Goal: Transaction & Acquisition: Obtain resource

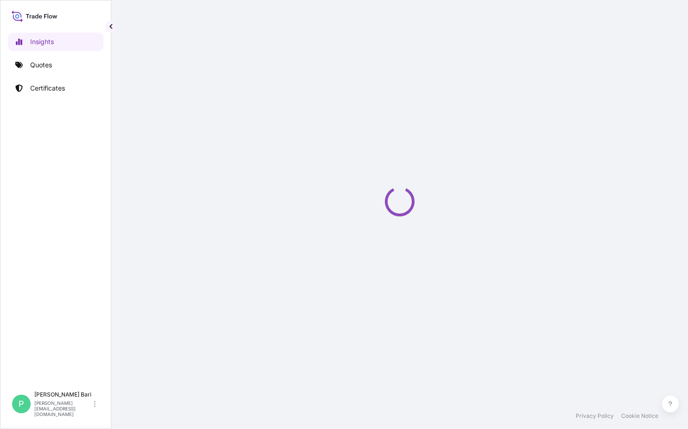
select select "2025"
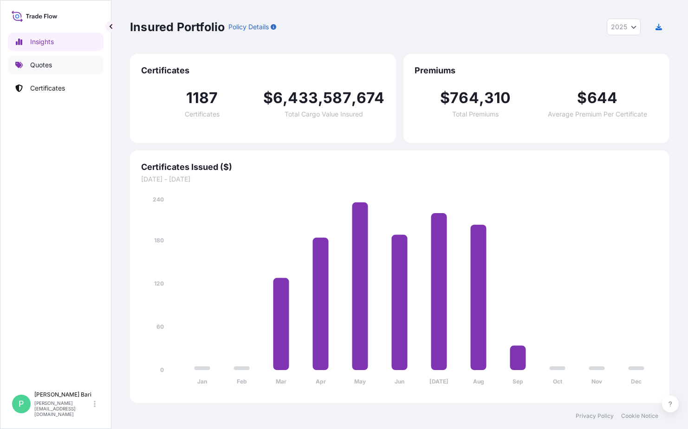
click at [62, 61] on link "Quotes" at bounding box center [56, 65] width 96 height 19
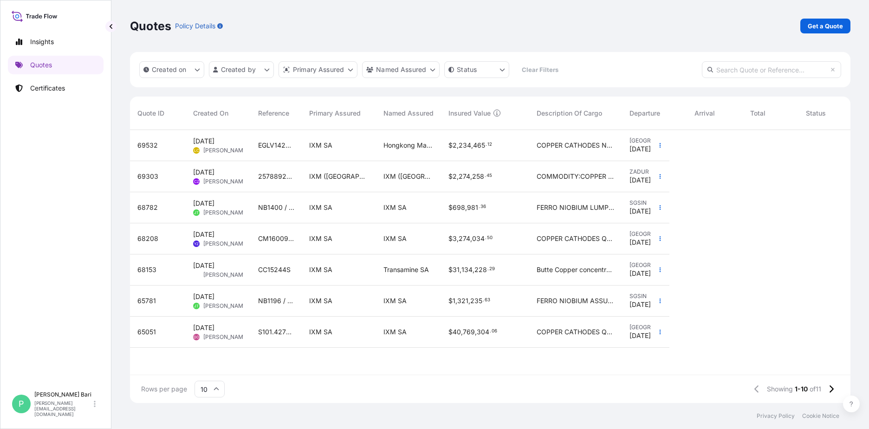
scroll to position [271, 714]
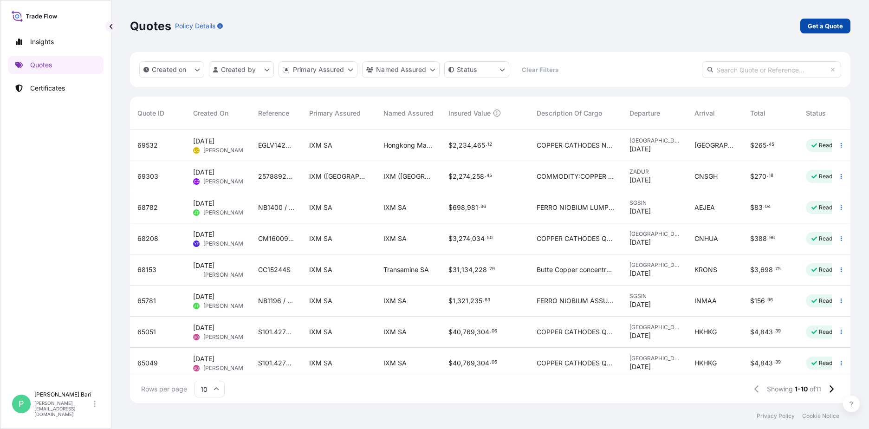
click at [688, 31] on link "Get a Quote" at bounding box center [826, 26] width 50 height 15
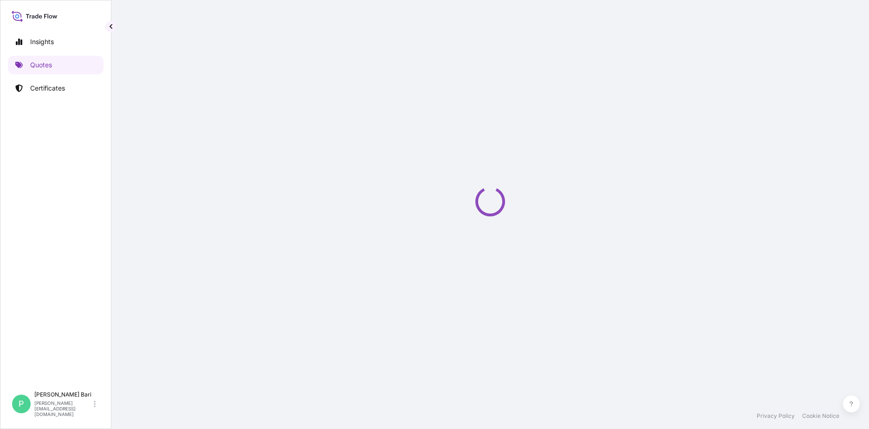
select select "Sea"
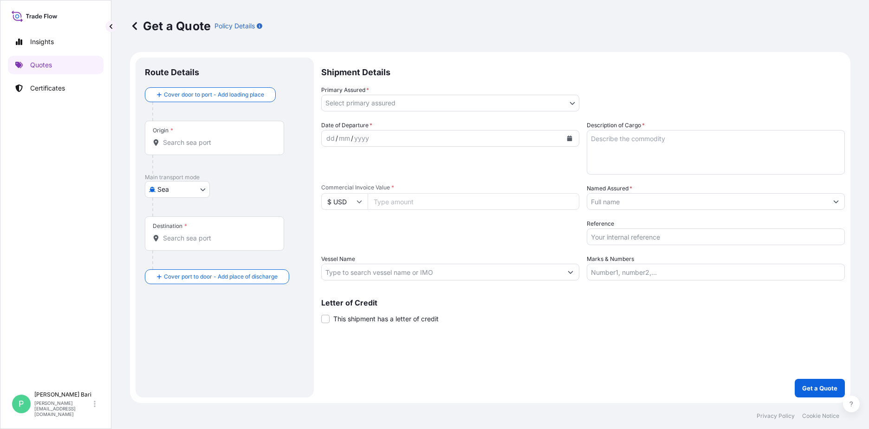
click at [218, 135] on div "Origin *" at bounding box center [214, 138] width 139 height 34
click at [218, 138] on input "Origin *" at bounding box center [218, 142] width 110 height 9
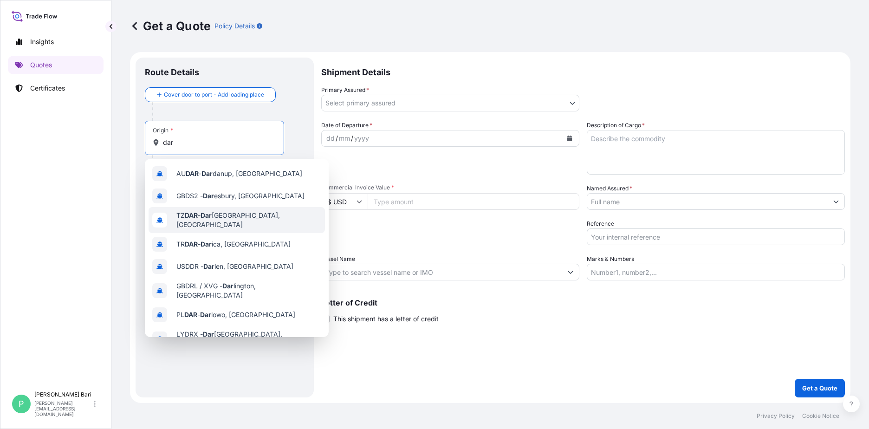
click at [255, 211] on div "TZ [GEOGRAPHIC_DATA], [GEOGRAPHIC_DATA]" at bounding box center [237, 220] width 176 height 26
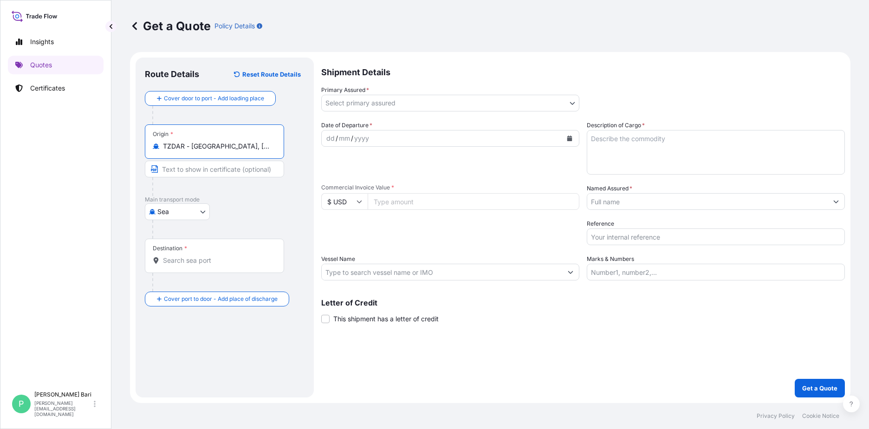
type input "TZDAR - [GEOGRAPHIC_DATA], [GEOGRAPHIC_DATA]"
click at [229, 269] on div "Destination *" at bounding box center [214, 256] width 139 height 34
click at [229, 265] on input "Destination *" at bounding box center [218, 260] width 110 height 9
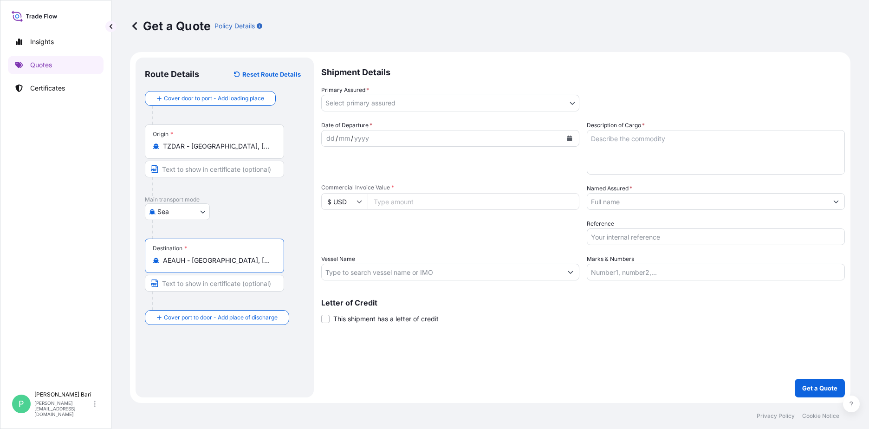
type input "AEAUH - [GEOGRAPHIC_DATA], [GEOGRAPHIC_DATA]"
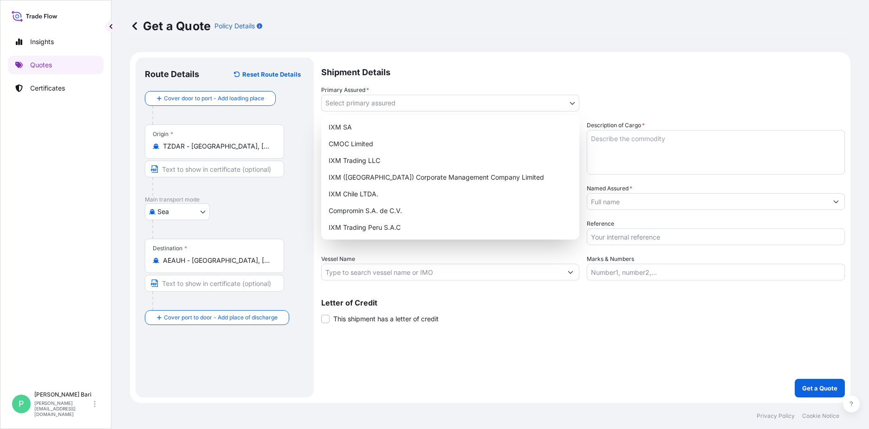
click at [386, 101] on body "10 options available. 2 options available. 0 options available. 5 options avail…" at bounding box center [434, 214] width 869 height 429
click at [358, 129] on div "IXM SA" at bounding box center [450, 127] width 251 height 17
select select "31846"
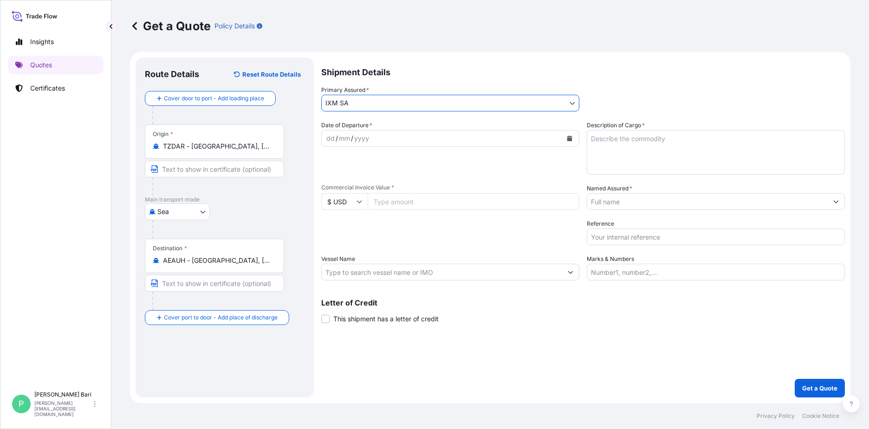
click at [346, 137] on div "mm" at bounding box center [344, 138] width 13 height 11
click at [568, 137] on icon "Calendar" at bounding box center [570, 139] width 5 height 6
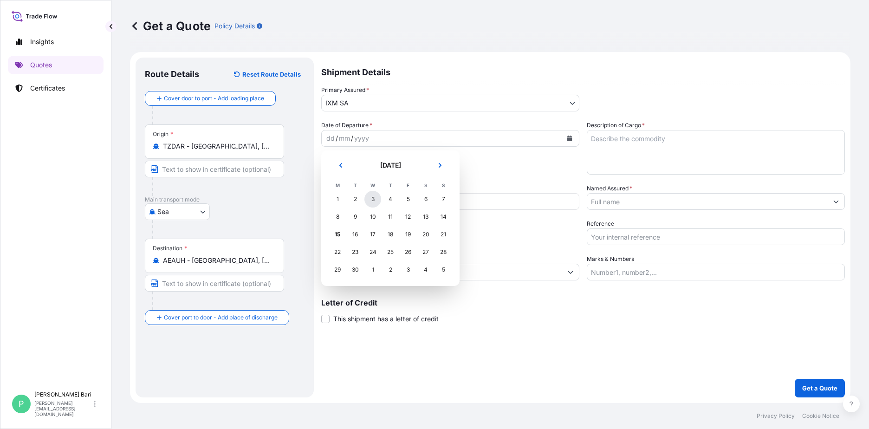
click at [369, 200] on div "3" at bounding box center [373, 199] width 17 height 17
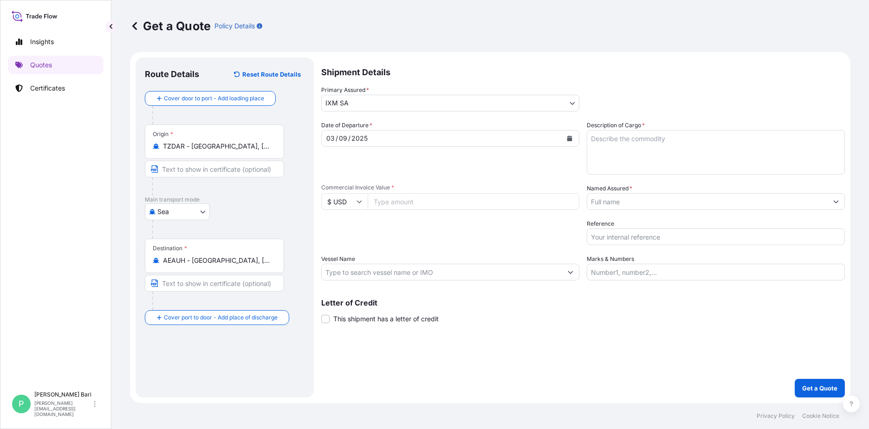
click at [386, 198] on input "Commercial Invoice Value *" at bounding box center [474, 201] width 212 height 17
click at [416, 200] on input "4736440" at bounding box center [474, 201] width 212 height 17
type input "4736440.01"
click at [404, 248] on div "Date of Departure * [DATE] Cargo Category * Metals of every type and descriptio…" at bounding box center [583, 201] width 524 height 160
click at [381, 204] on input "4736440.01" at bounding box center [474, 201] width 212 height 17
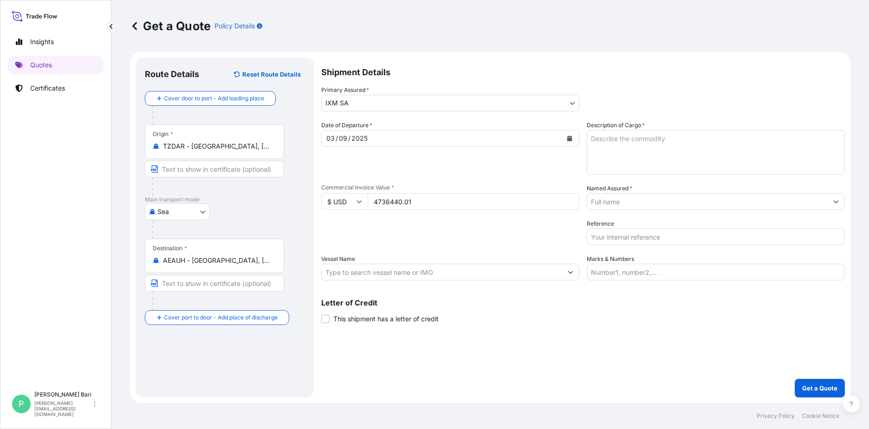
click at [378, 204] on input "4736440.01" at bounding box center [474, 201] width 212 height 17
click at [601, 206] on input "Named Assured *" at bounding box center [707, 201] width 241 height 17
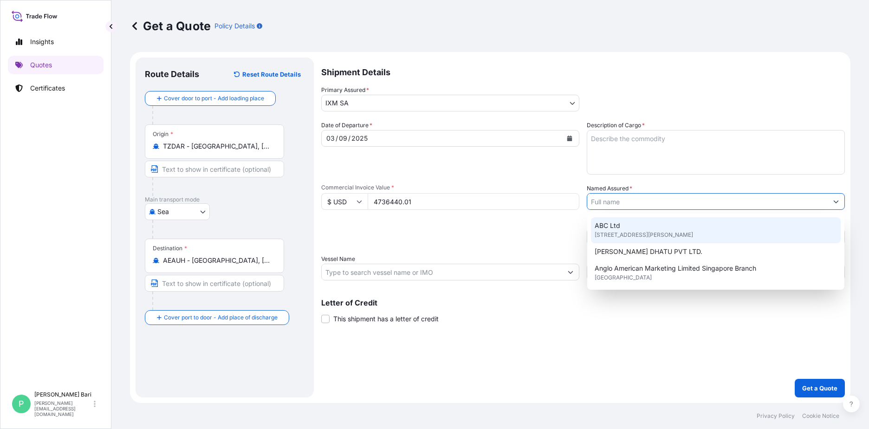
click at [619, 228] on span "ABC Ltd" at bounding box center [608, 225] width 26 height 9
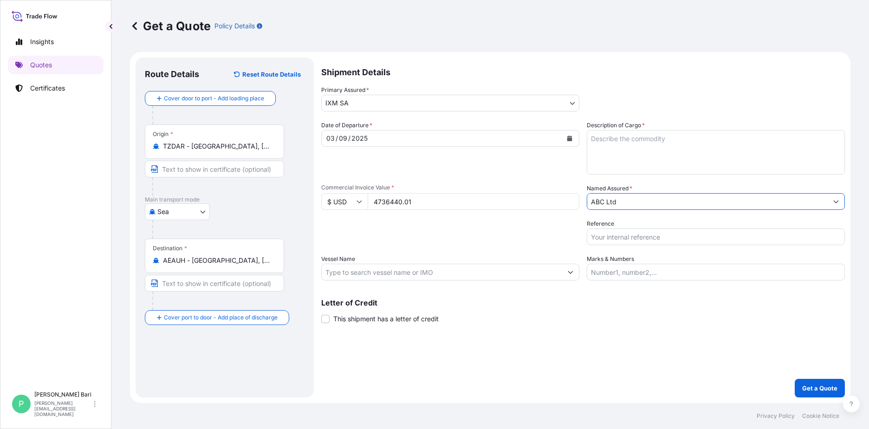
drag, startPoint x: 620, startPoint y: 205, endPoint x: 581, endPoint y: 206, distance: 39.5
click at [581, 206] on div "Date of Departure * [DATE] Cargo Category * Metals of every type and descriptio…" at bounding box center [583, 201] width 524 height 160
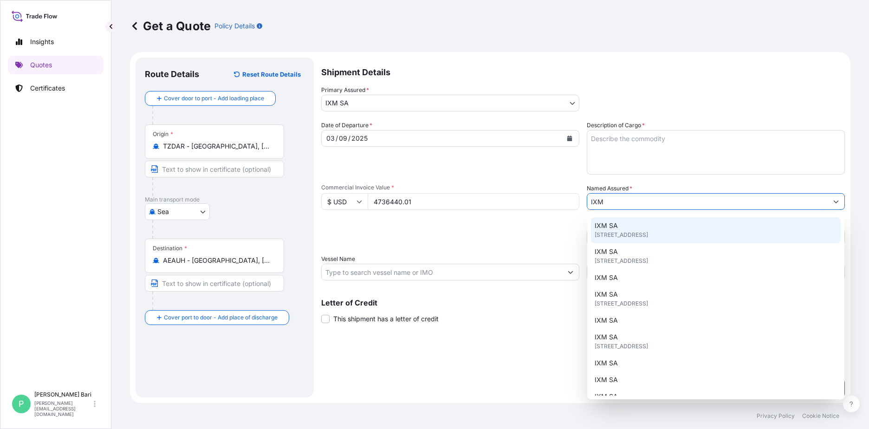
click at [601, 229] on span "IXM SA" at bounding box center [606, 225] width 23 height 9
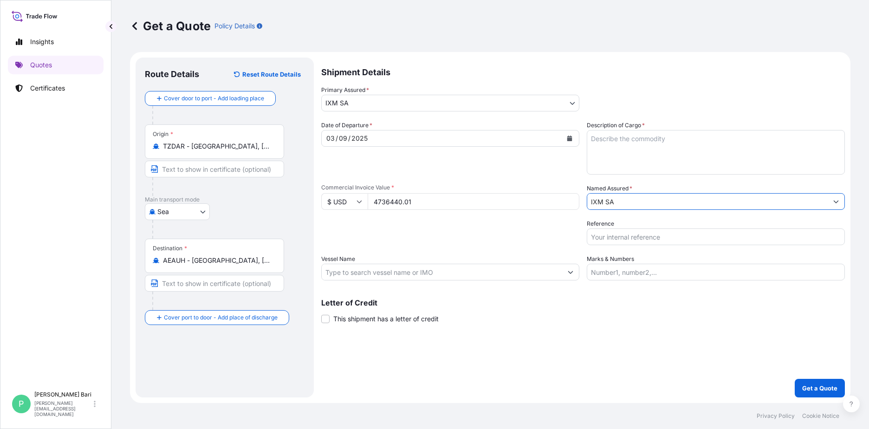
type input "IXM SA"
click at [688, 238] on input "Reference" at bounding box center [716, 236] width 258 height 17
drag, startPoint x: 647, startPoint y: 237, endPoint x: 544, endPoint y: 216, distance: 104.7
click at [544, 216] on div "Date of Departure * [DATE] Cargo Category * Metals of every type and descriptio…" at bounding box center [583, 201] width 524 height 160
click at [674, 238] on input "MSC PRELUDE V - 258058431" at bounding box center [716, 236] width 258 height 17
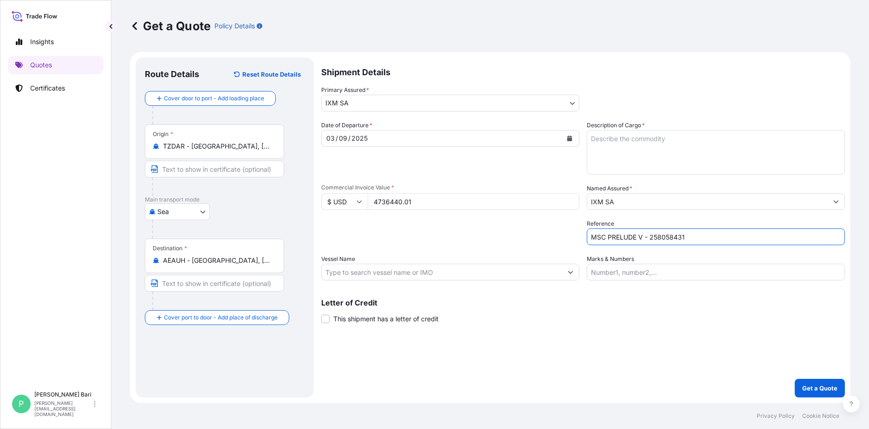
click at [674, 238] on input "MSC PRELUDE V - 258058431" at bounding box center [716, 236] width 258 height 17
paste input "EBKG13537499"
type input "MSC PRELUDE V - EBKG13537499"
click at [389, 272] on input "Vessel Name" at bounding box center [442, 272] width 241 height 17
drag, startPoint x: 643, startPoint y: 240, endPoint x: 552, endPoint y: 231, distance: 92.0
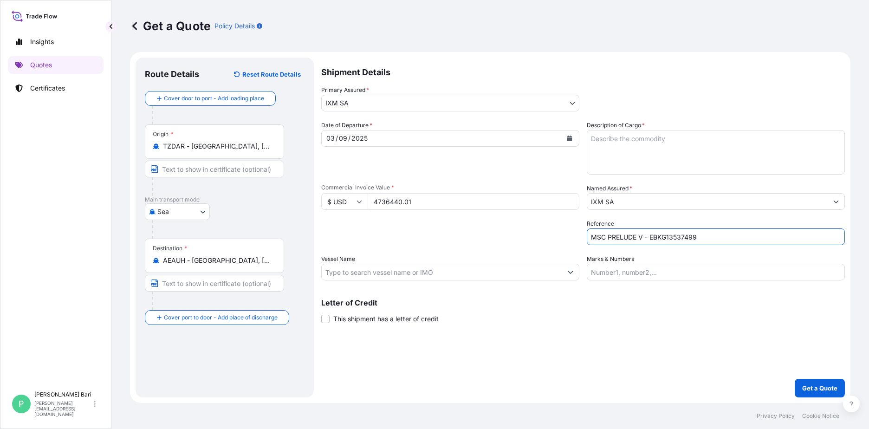
click at [552, 231] on div "Date of Departure * [DATE] Cargo Category * Metals of every type and descriptio…" at bounding box center [583, 201] width 524 height 160
click at [365, 269] on input "Vessel Name" at bounding box center [442, 272] width 241 height 17
paste input "MSC PRELUDE V"
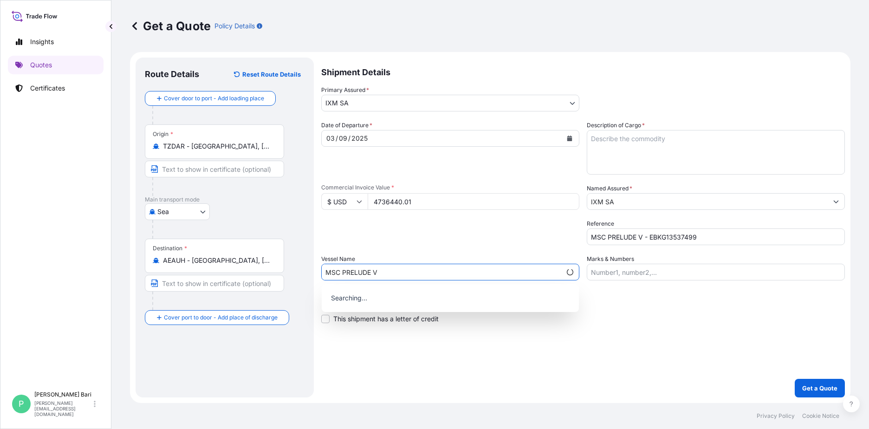
type input "MSC PRELUDE V"
click at [387, 248] on div "Date of Departure * [DATE] Cargo Category * Metals of every type and descriptio…" at bounding box center [583, 201] width 524 height 160
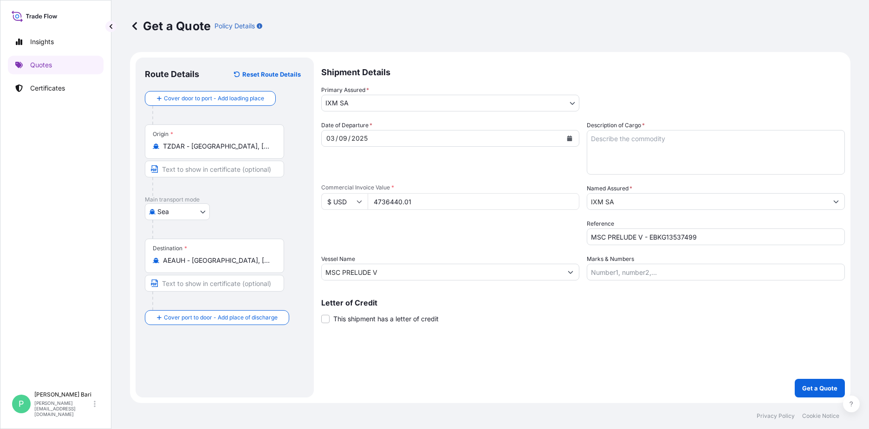
click at [398, 266] on input "MSC PRELUDE V" at bounding box center [442, 272] width 241 height 17
click at [400, 239] on div "Packing Category Type to search a container mode Please select a primary mode o…" at bounding box center [450, 232] width 258 height 26
click at [639, 160] on textarea "Description of Cargo *" at bounding box center [716, 152] width 258 height 45
paste textarea "488.25"
click at [675, 144] on textarea "488.25mt" at bounding box center [716, 152] width 258 height 45
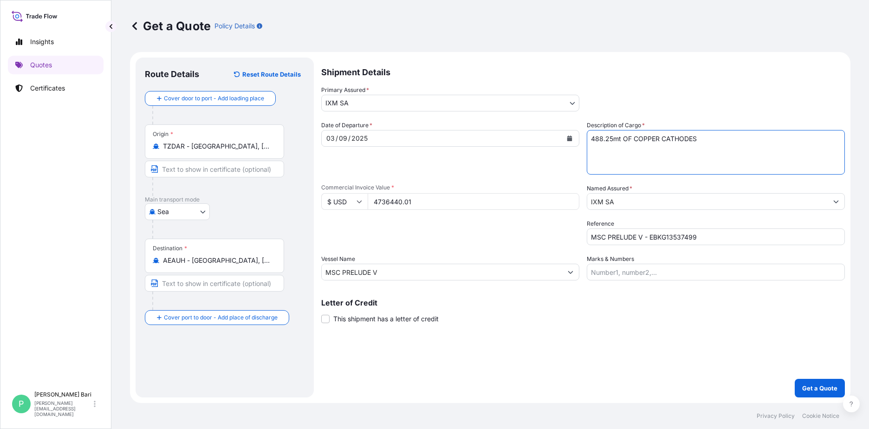
click at [675, 144] on textarea "488.25mt OF COPPER CATHODES" at bounding box center [716, 152] width 258 height 45
click at [630, 141] on textarea "488.25mt OF COPPER CATHODES" at bounding box center [716, 152] width 258 height 45
type textarea "488.25MT OF COPPER CATHODES"
click at [688, 382] on button "Get a Quote" at bounding box center [820, 388] width 50 height 19
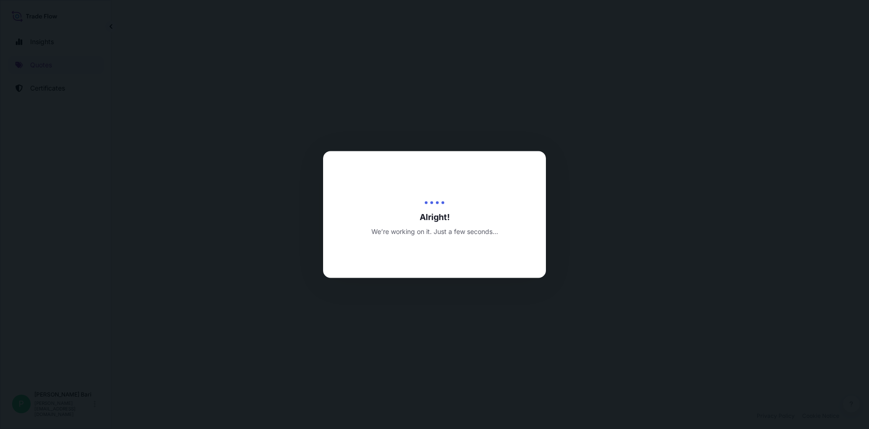
select select "Sea"
select select "31846"
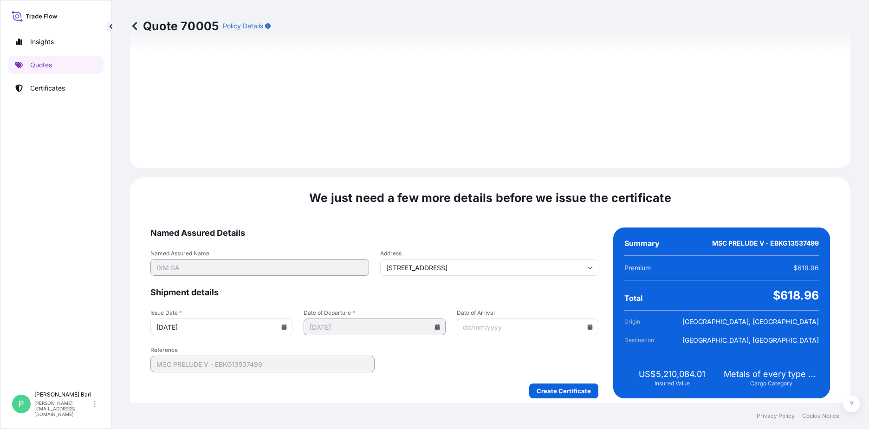
scroll to position [969, 0]
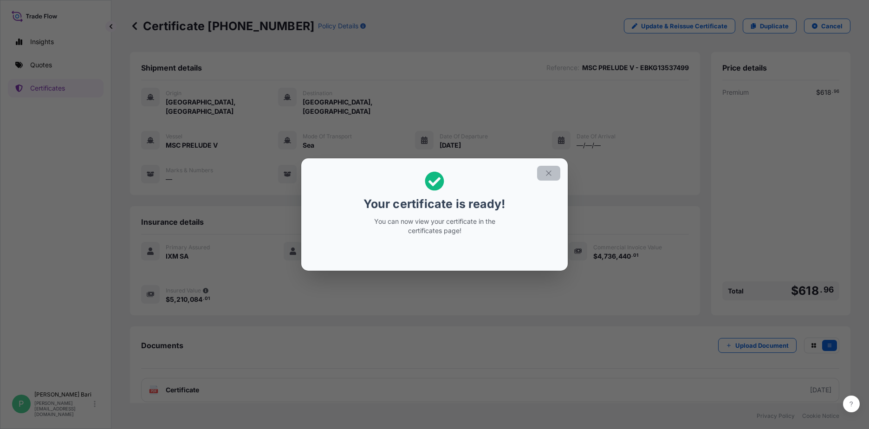
click at [547, 173] on icon "button" at bounding box center [549, 173] width 8 height 8
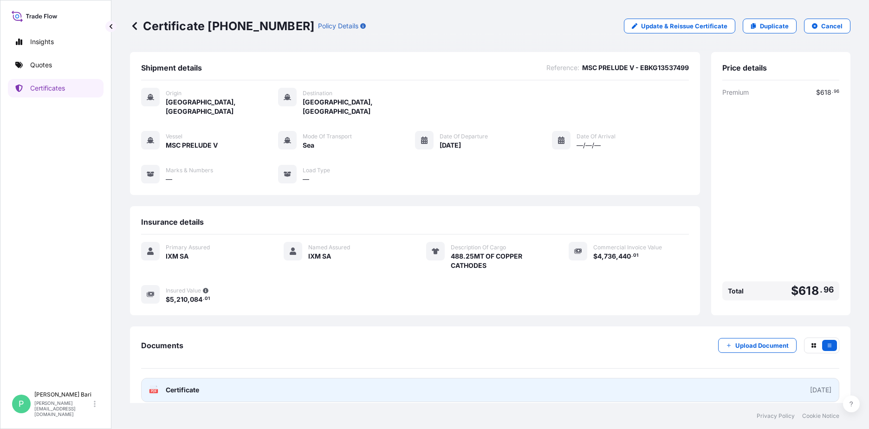
click at [482, 378] on link "PDF Certificate [DATE]" at bounding box center [490, 390] width 698 height 24
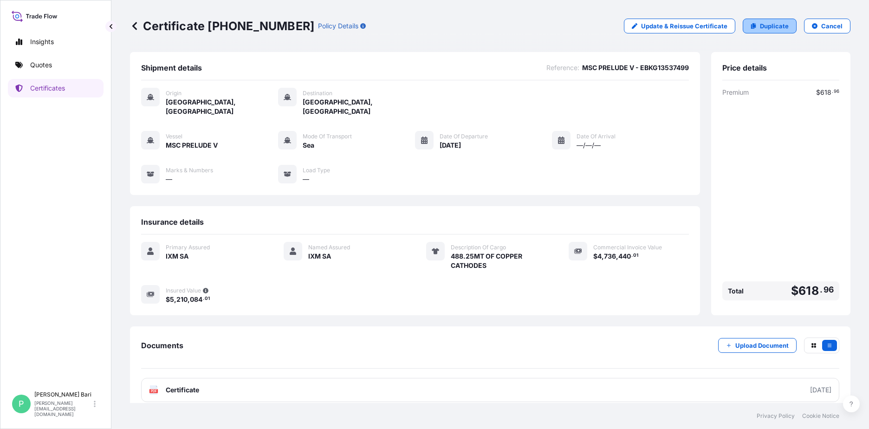
click at [688, 26] on p "Duplicate" at bounding box center [774, 25] width 29 height 9
select select "Sea"
select select "31846"
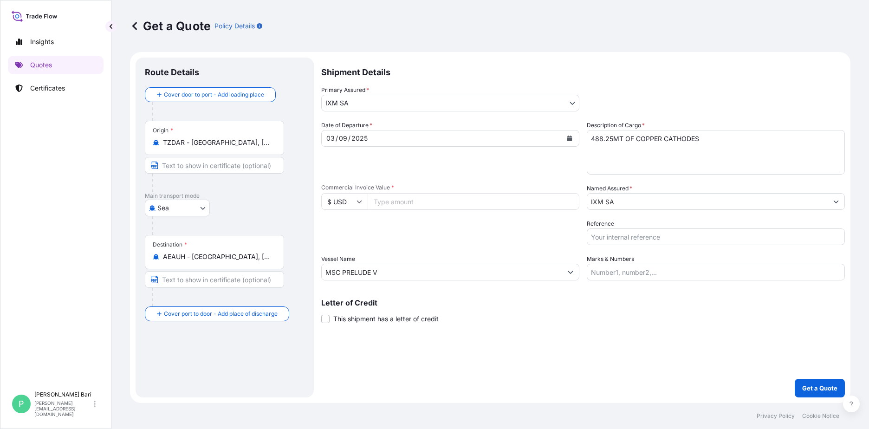
click at [615, 139] on textarea "488.25MT OF COPPER CATHODES" at bounding box center [716, 152] width 258 height 45
type textarea "391.522MT OF COPPER CATHODES"
click at [431, 209] on input "Commercial Invoice Value *" at bounding box center [474, 201] width 212 height 17
type input "3798096.19"
click at [625, 233] on input "Reference" at bounding box center [716, 236] width 258 height 17
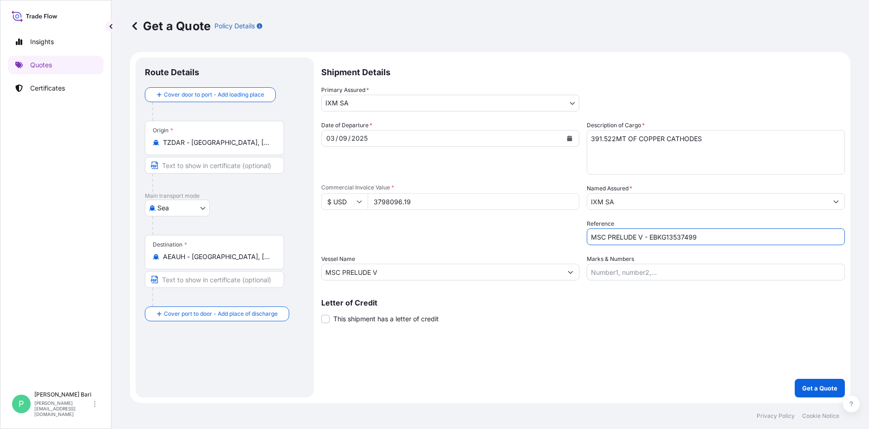
click at [680, 234] on input "MSC PRELUDE V - EBKG13537499" at bounding box center [716, 236] width 258 height 17
paste input "500"
type input "MSC PRELUDE V - EBKG13537500"
click at [620, 321] on div "Letter of Credit This shipment has a letter of credit Letter of credit * Letter…" at bounding box center [583, 311] width 524 height 25
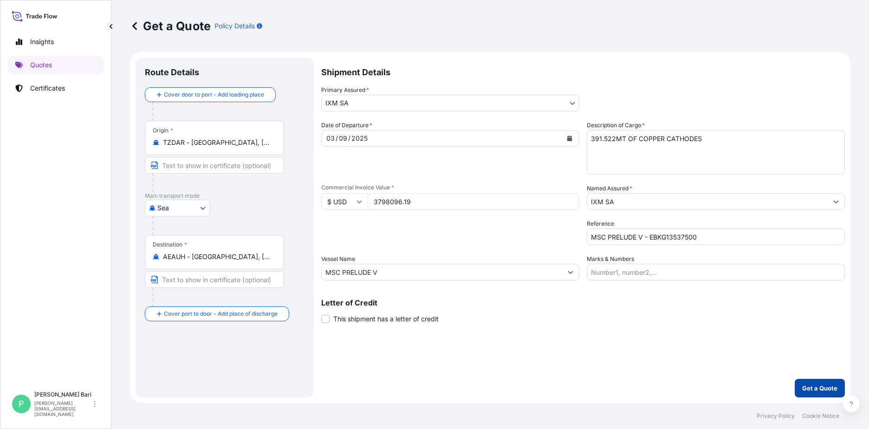
click at [688, 379] on button "Get a Quote" at bounding box center [820, 388] width 50 height 19
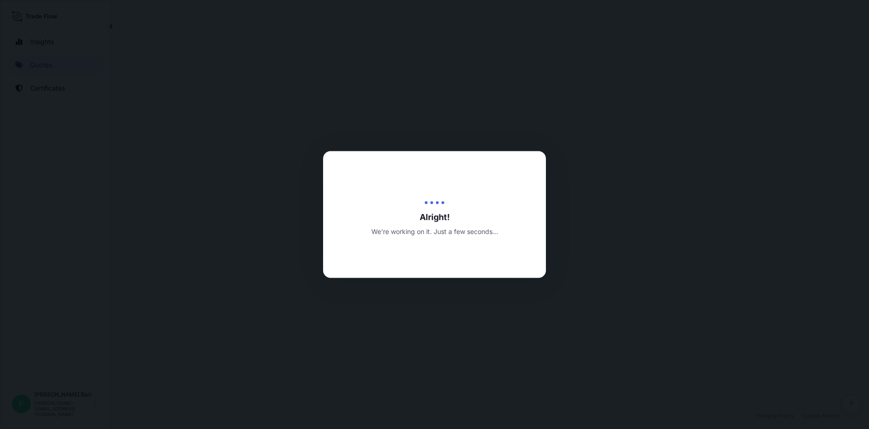
select select "Sea"
select select "31846"
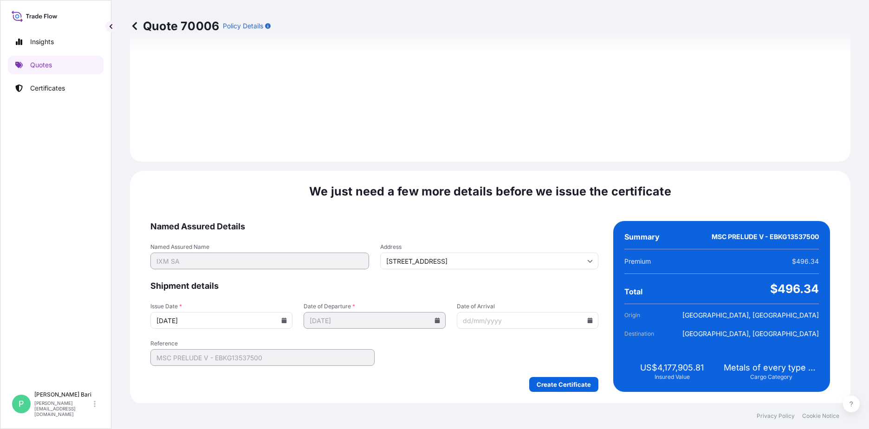
scroll to position [969, 0]
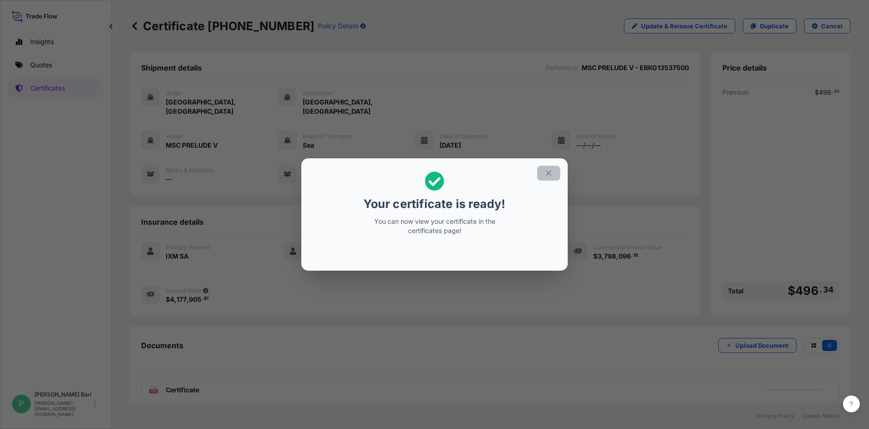
click at [551, 175] on icon "button" at bounding box center [548, 172] width 5 height 5
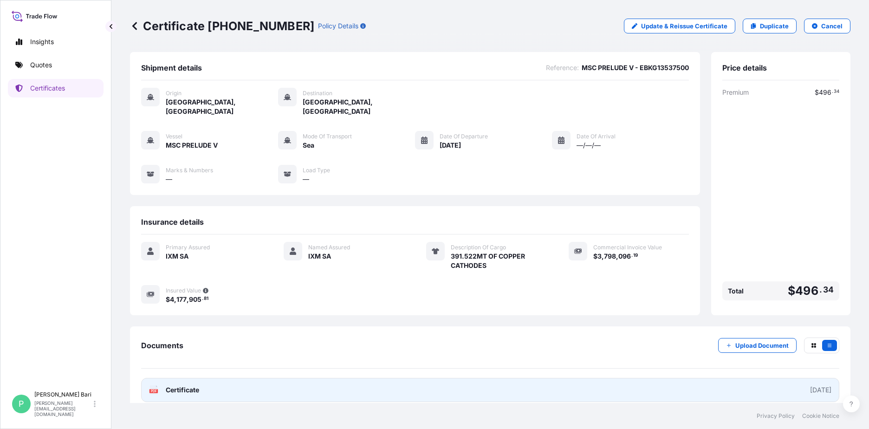
click at [197, 378] on link "PDF Certificate [DATE]" at bounding box center [490, 390] width 698 height 24
